Goal: Task Accomplishment & Management: Use online tool/utility

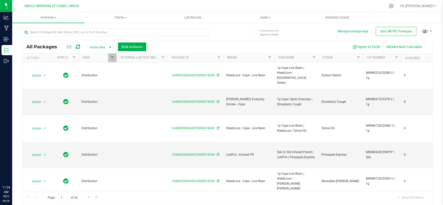
click at [79, 30] on input "text" at bounding box center [115, 32] width 186 height 8
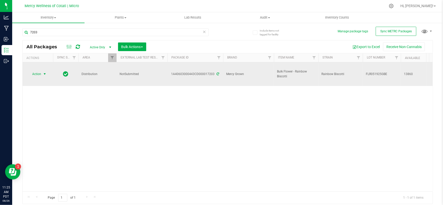
type input "7203"
click at [43, 72] on span "select" at bounding box center [45, 74] width 4 height 4
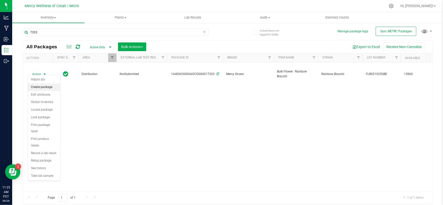
click at [43, 88] on li "Create package" at bounding box center [44, 87] width 32 height 8
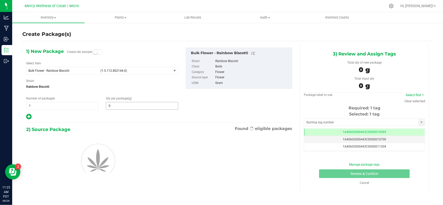
type input "0.0000"
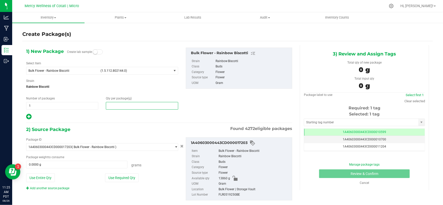
click at [135, 104] on span at bounding box center [142, 106] width 72 height 8
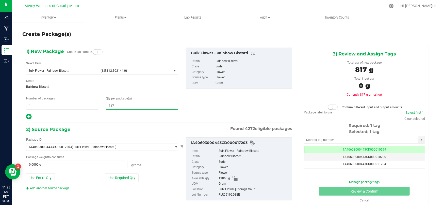
type input "8172"
type input "8,172.0000"
click at [92, 164] on span at bounding box center [76, 164] width 101 height 8
type input "8172"
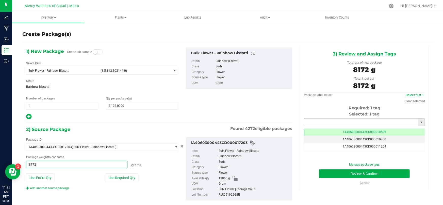
type input "8172.0000 g"
click at [338, 121] on input "text" at bounding box center [361, 122] width 114 height 7
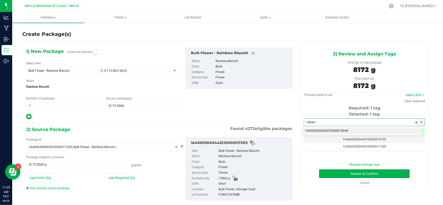
click at [339, 130] on li "1A40603000443CD000018044" at bounding box center [362, 131] width 120 height 8
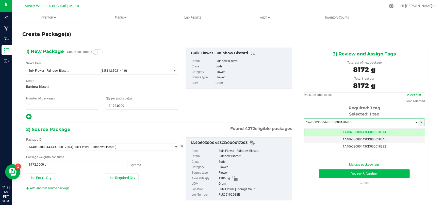
type input "1A40603000443CD000018044"
click at [339, 175] on button "Review & Confirm" at bounding box center [364, 173] width 91 height 9
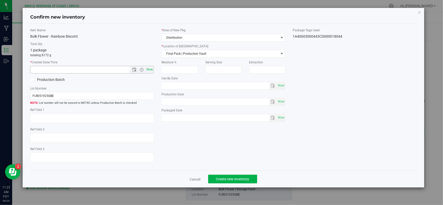
click at [150, 70] on span "Now" at bounding box center [149, 69] width 9 height 7
type input "[DATE] 11:25 AM"
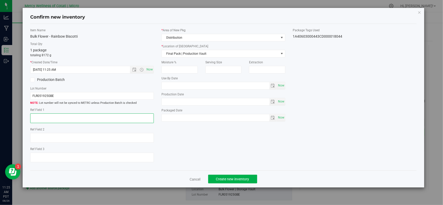
drag, startPoint x: 71, startPoint y: 118, endPoint x: 137, endPoint y: 105, distance: 67.3
click at [73, 118] on textarea at bounding box center [92, 118] width 124 height 10
type textarea "454g"
click at [31, 80] on icon at bounding box center [32, 80] width 3 height 0
click at [0, 0] on input "Production Batch" at bounding box center [0, 0] width 0 height 0
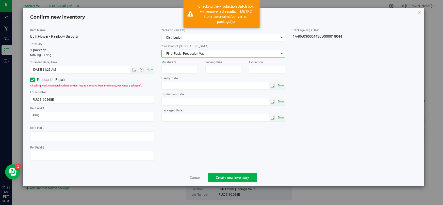
click at [194, 50] on span "Final Pack | Production Vault" at bounding box center [220, 53] width 117 height 7
click at [185, 78] on li "Bulk Flower | Storage Vault" at bounding box center [223, 77] width 123 height 8
click at [223, 178] on span "Create new inventory" at bounding box center [232, 177] width 33 height 4
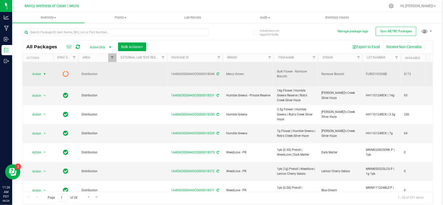
click at [44, 72] on span "select" at bounding box center [45, 74] width 4 height 4
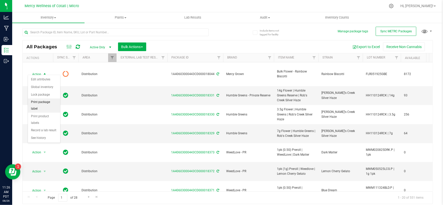
click at [42, 104] on li "Print package label" at bounding box center [44, 105] width 32 height 14
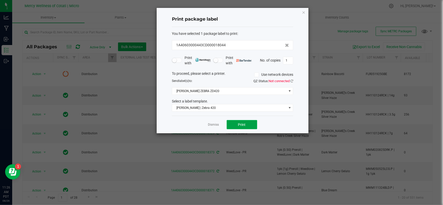
click at [229, 125] on button "Print" at bounding box center [242, 124] width 30 height 9
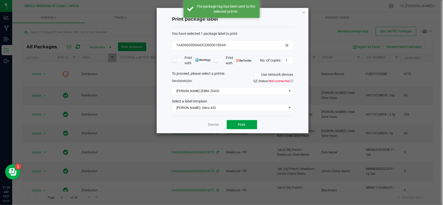
click at [229, 125] on button "Print" at bounding box center [242, 124] width 30 height 9
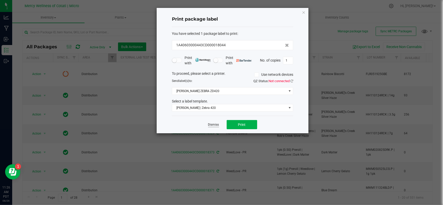
click at [216, 124] on link "Dismiss" at bounding box center [213, 124] width 11 height 4
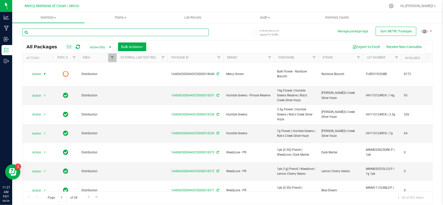
click at [94, 32] on input "text" at bounding box center [115, 32] width 186 height 8
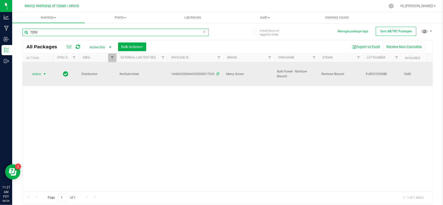
type input "7203"
click at [43, 72] on span "select" at bounding box center [45, 74] width 4 height 4
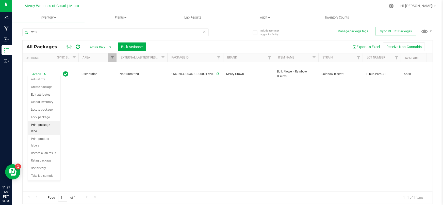
click at [50, 124] on li "Print package label" at bounding box center [44, 128] width 32 height 14
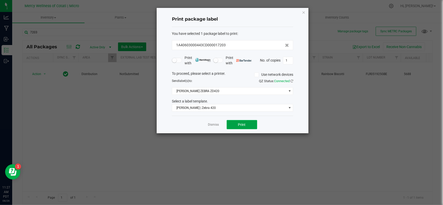
click at [239, 125] on span "Print" at bounding box center [242, 124] width 8 height 4
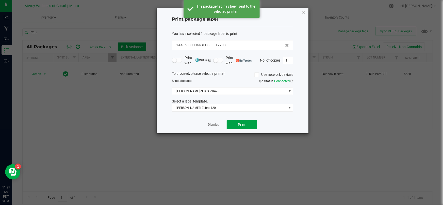
click at [239, 125] on span "Print" at bounding box center [242, 124] width 8 height 4
click at [240, 125] on span "Print" at bounding box center [242, 124] width 8 height 4
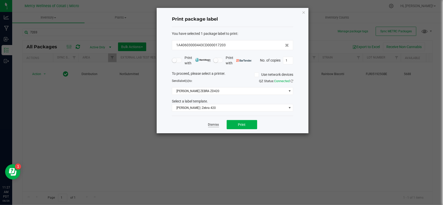
click at [216, 123] on link "Dismiss" at bounding box center [213, 124] width 11 height 4
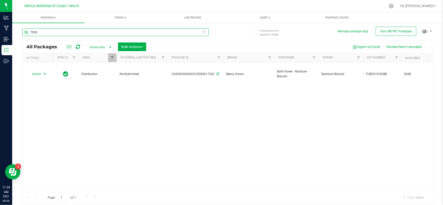
click at [39, 30] on input "7203" at bounding box center [115, 32] width 186 height 8
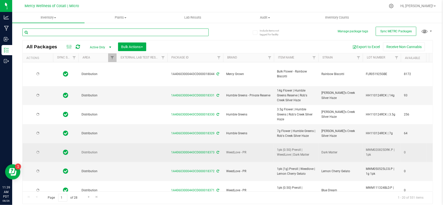
type input "[DATE]"
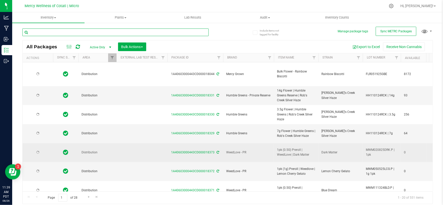
type input "[DATE]"
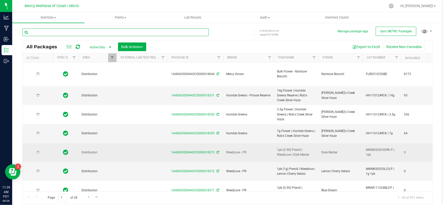
type input "[DATE]"
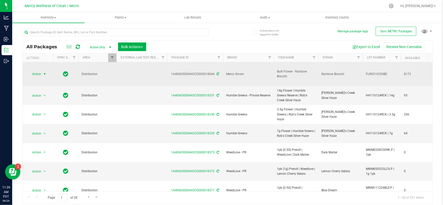
click at [44, 72] on span "select" at bounding box center [45, 74] width 4 height 4
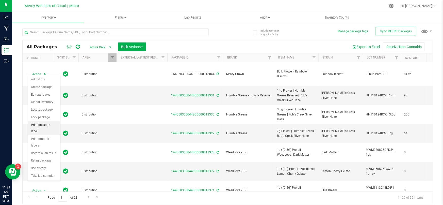
click at [46, 125] on li "Print package label" at bounding box center [44, 128] width 32 height 14
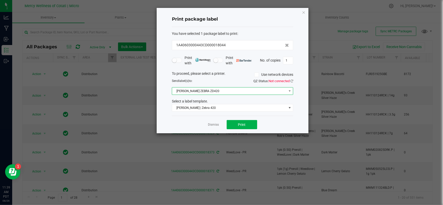
click at [211, 91] on span "[PERSON_NAME] ZEBRA ZD420" at bounding box center [229, 90] width 115 height 7
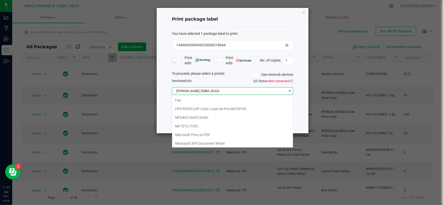
scroll to position [8, 121]
click at [210, 90] on span "[PERSON_NAME] ZEBRA ZD420" at bounding box center [229, 90] width 115 height 7
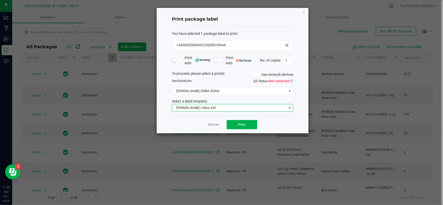
click at [187, 109] on span "[PERSON_NAME] | Zebra 420" at bounding box center [229, 107] width 115 height 7
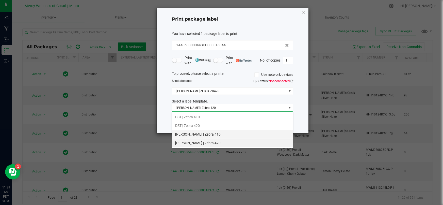
click at [192, 133] on li "[PERSON_NAME] | Zebra 410" at bounding box center [232, 134] width 121 height 9
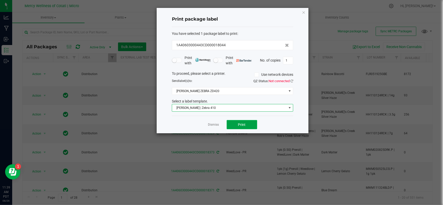
click at [239, 123] on span "Print" at bounding box center [242, 124] width 8 height 4
click at [289, 61] on input "1" at bounding box center [288, 60] width 10 height 7
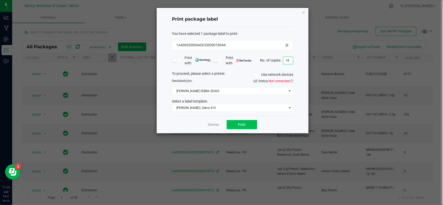
type input "18"
click at [248, 123] on button "Print" at bounding box center [242, 124] width 30 height 9
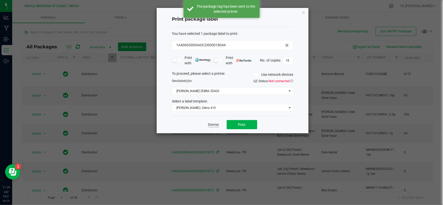
click at [214, 125] on link "Dismiss" at bounding box center [213, 124] width 11 height 4
